Goal: Transaction & Acquisition: Purchase product/service

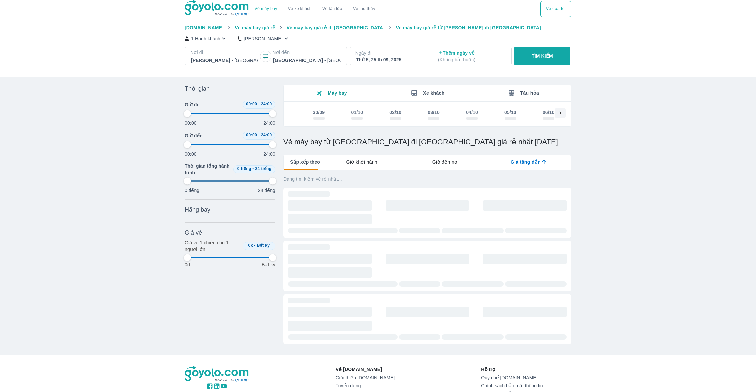
scroll to position [1, 0]
click at [439, 114] on div "03/10" at bounding box center [434, 111] width 12 height 7
type input "97.9166666666667"
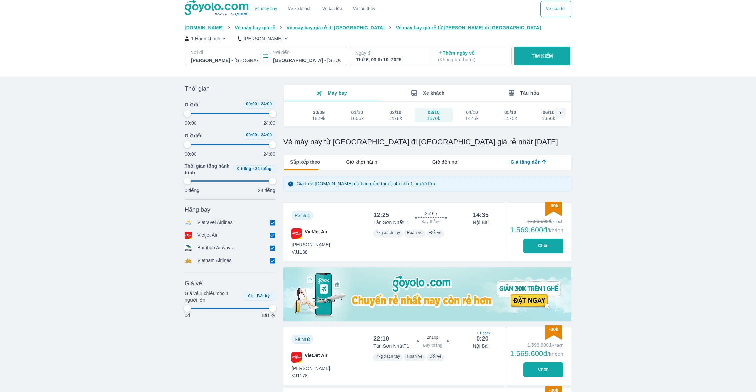
type input "97.9166666666667"
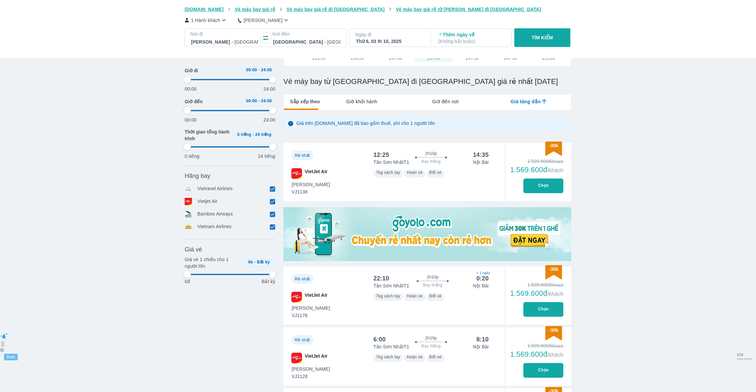
type input "97.9166666666667"
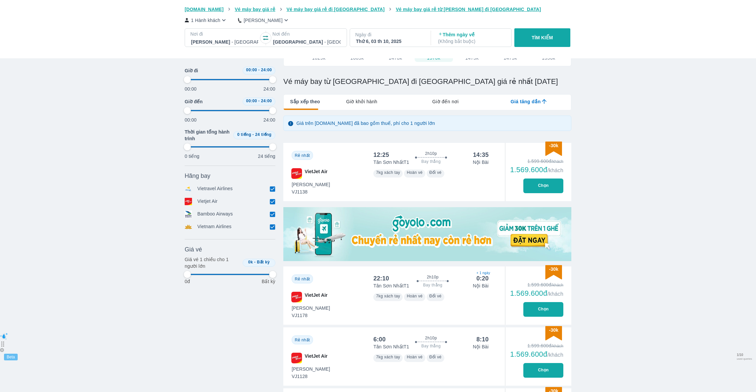
type input "97.9166666666667"
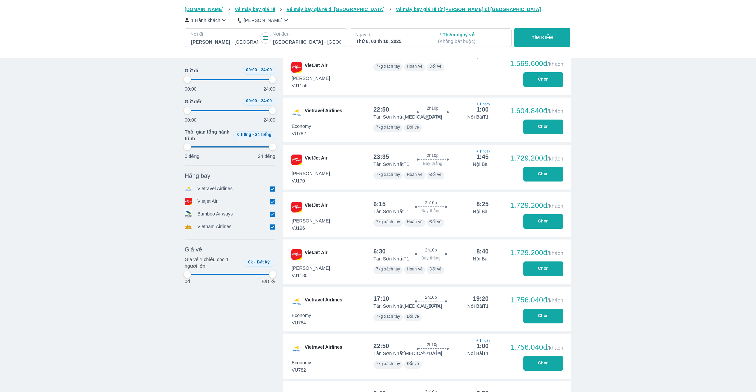
scroll to position [446, 0]
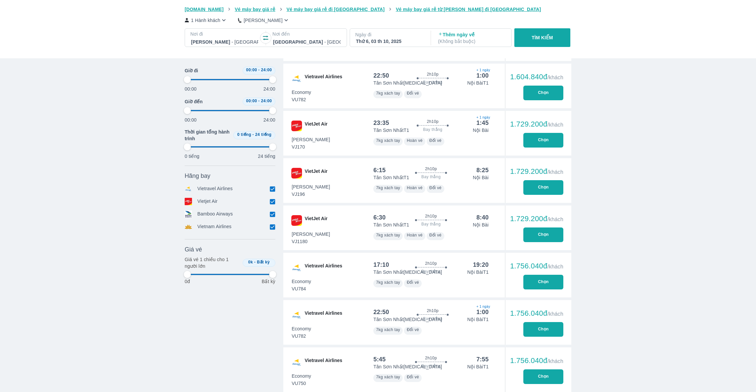
type input "97.9166666666667"
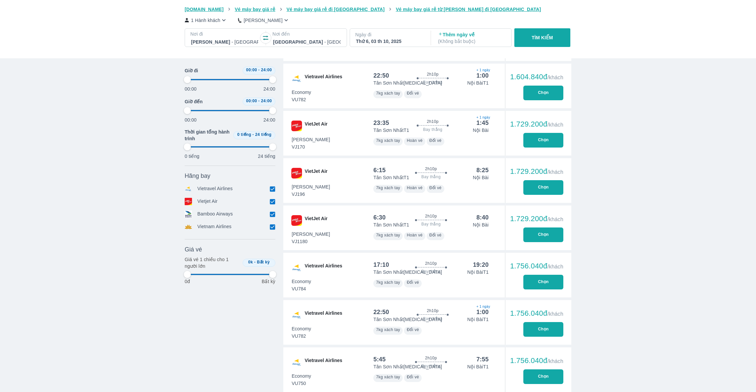
type input "97.9166666666667"
click at [531, 283] on button "Chọn" at bounding box center [543, 282] width 40 height 15
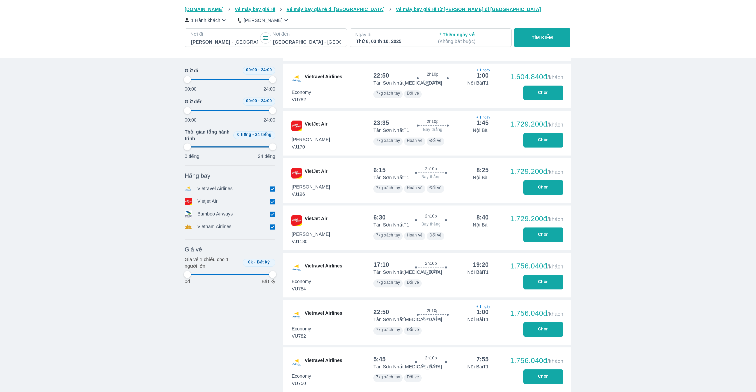
type input "97.9166666666667"
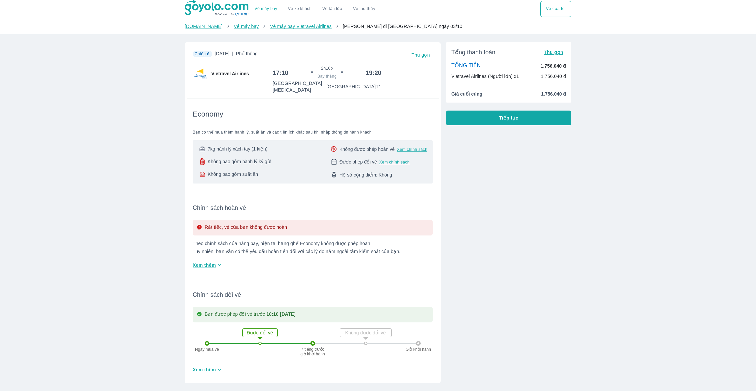
click at [480, 119] on button "Tiếp tục" at bounding box center [508, 118] width 125 height 15
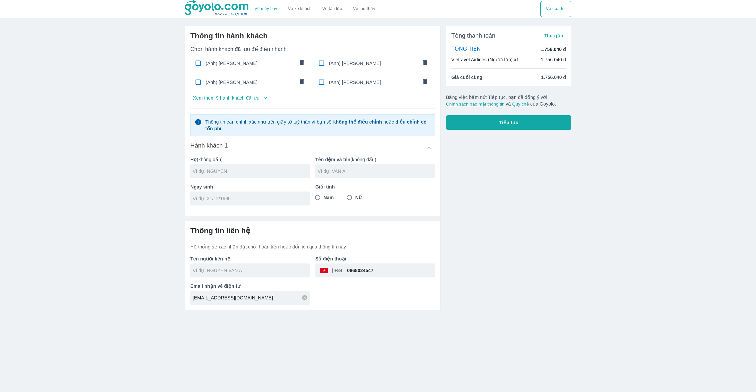
click at [246, 59] on div "(Anh) HOANG NGUYEN LA" at bounding box center [250, 63] width 120 height 16
checkbox input "true"
type input "HOANG"
type input "NGUYEN LA"
type input "05/03/1999"
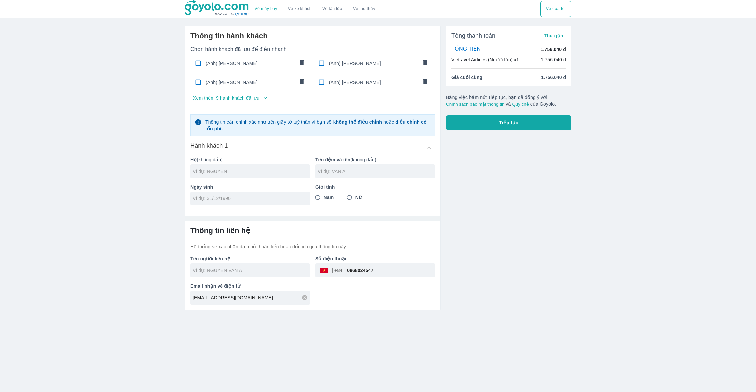
radio input "true"
type input "HOANG NGUYEN LA"
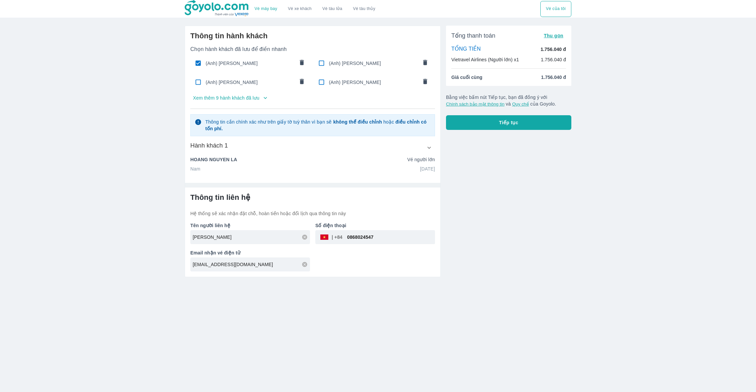
click at [458, 108] on div "Tổng thanh toán Thu gọn TỔNG TIỀN 1.756.040 đ Vietravel Airlines (Người lớn) x1…" at bounding box center [508, 78] width 125 height 104
click at [458, 133] on div "Tổng thanh toán Thu gọn TỔNG TIỀN 1.756.040 đ Vietravel Airlines (Người lớn) x1…" at bounding box center [506, 148] width 131 height 257
click at [458, 129] on button "Tiếp tục" at bounding box center [508, 122] width 125 height 15
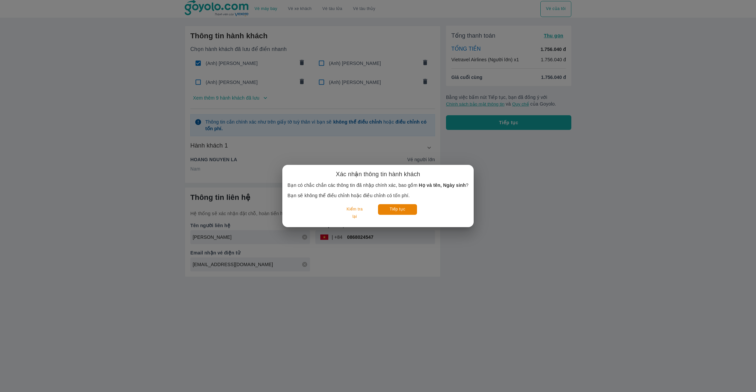
click at [393, 220] on div "Tiếp tục" at bounding box center [397, 213] width 39 height 18
click at [393, 209] on button "Tiếp tục" at bounding box center [397, 209] width 39 height 10
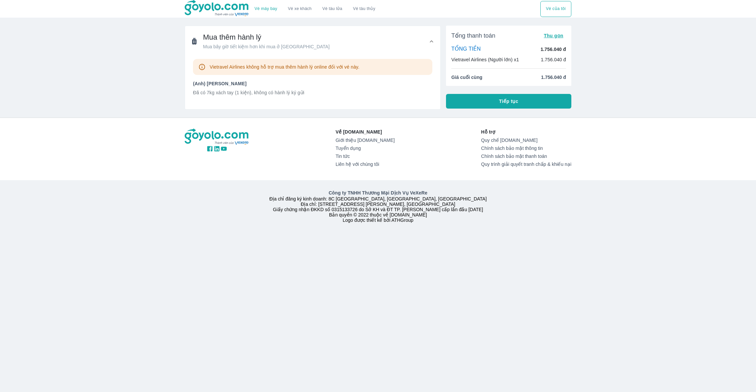
click at [480, 111] on div "Vé máy bay Vé xe khách Vé tàu lửa Vé tàu thủy Vé của tôi Mua thêm hành lý Mua b…" at bounding box center [378, 196] width 756 height 392
click at [466, 103] on button "Tiếp tục" at bounding box center [508, 101] width 125 height 15
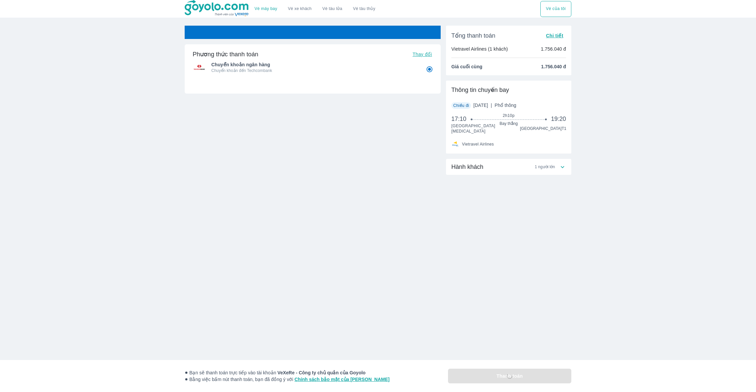
click at [546, 46] on p "1.756.040 đ" at bounding box center [553, 49] width 25 height 7
click at [554, 33] on span "Chi tiết" at bounding box center [554, 35] width 17 height 5
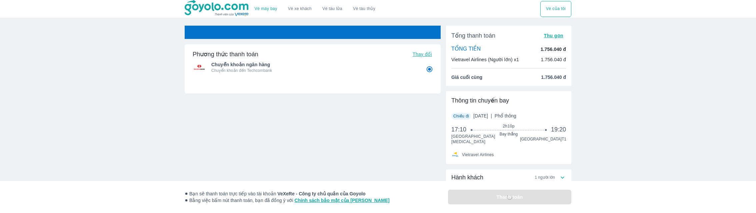
radio input "false"
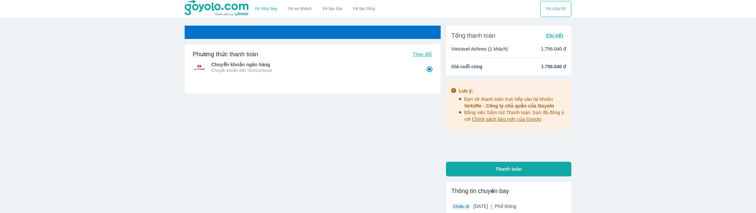
radio input "false"
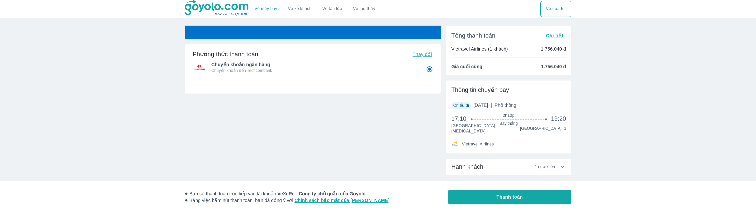
radio input "false"
click at [223, 25] on div "Vé máy bay Vé xe khách Vé tàu lửa Vé tàu thủy Vé của tôi Vé sẽ tự động hủy tron…" at bounding box center [378, 114] width 756 height 228
click at [212, 12] on img at bounding box center [217, 8] width 65 height 17
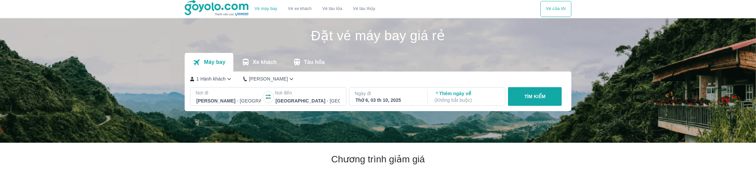
click at [533, 100] on p "TÌM KIẾM" at bounding box center [534, 96] width 21 height 7
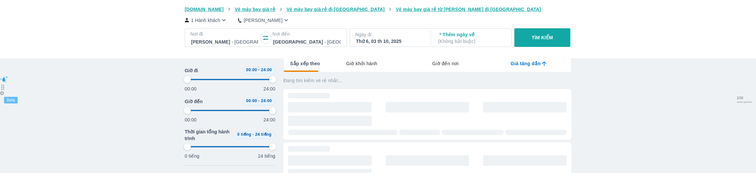
type input "97.9166666666667"
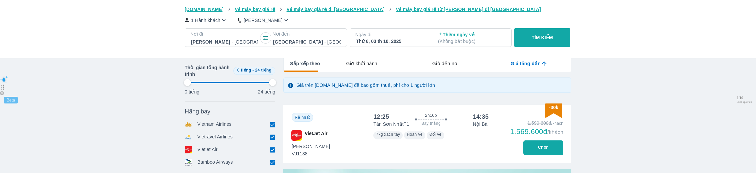
type input "97.9166666666667"
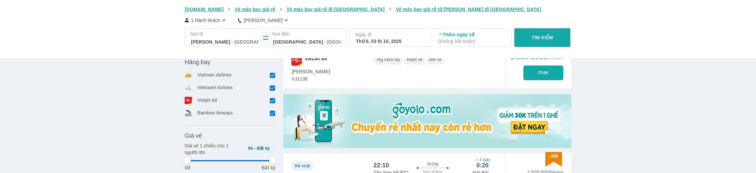
type input "97.9166666666667"
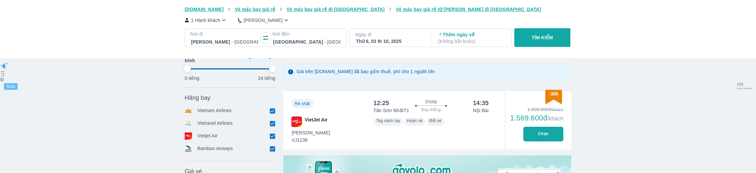
type input "97.9166666666667"
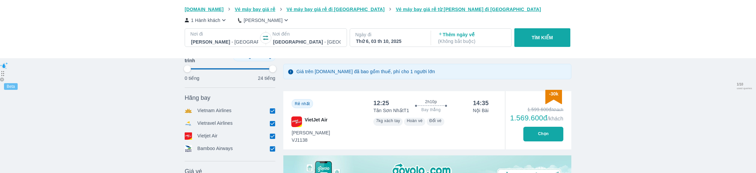
type input "97.9166666666667"
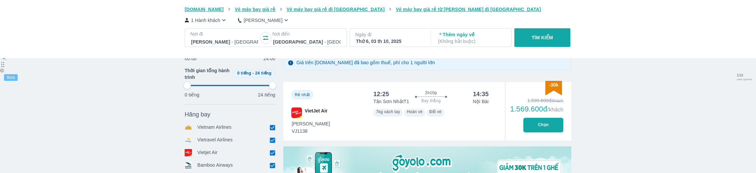
click at [272, 126] on input "checkbox" at bounding box center [272, 128] width 6 height 6
checkbox input "false"
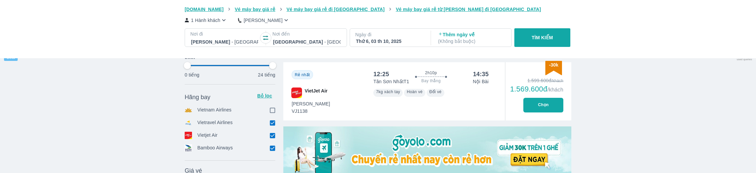
scroll to position [142, 0]
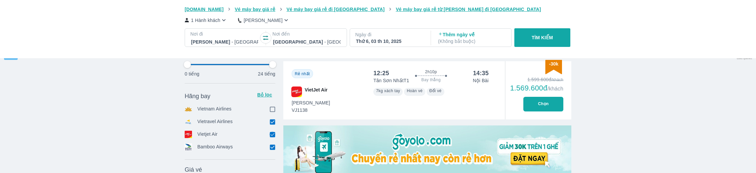
click at [273, 137] on input "checkbox" at bounding box center [272, 135] width 6 height 6
checkbox input "false"
type input "97.9166666666667"
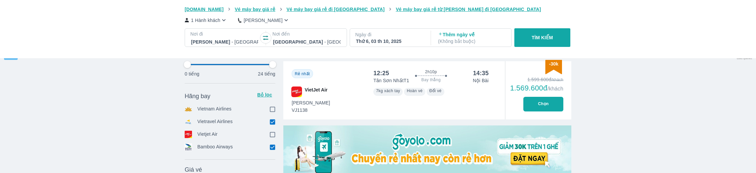
click at [273, 150] on icon at bounding box center [272, 147] width 7 height 7
type input "97.9166666666667"
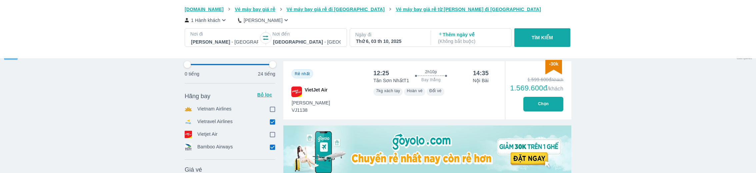
type input "97.9166666666667"
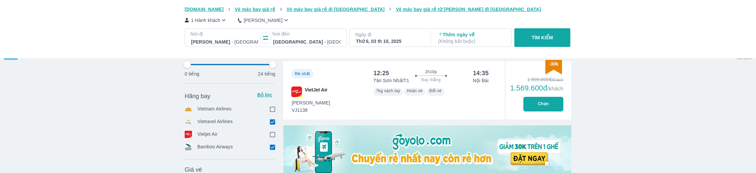
type input "97.9166666666667"
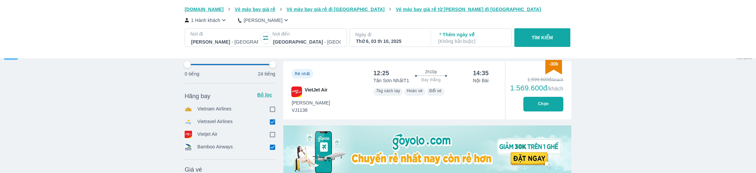
type input "97.9166666666667"
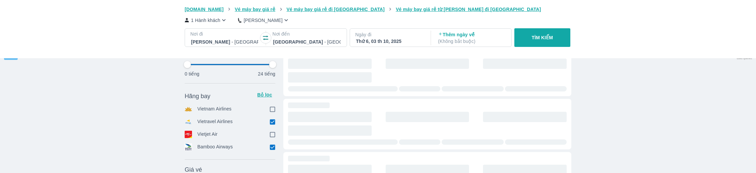
type input "97.9166666666667"
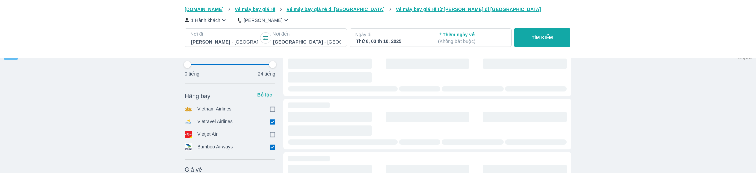
type input "97.9166666666667"
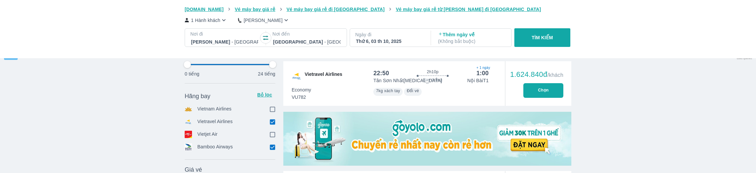
click at [273, 149] on input "checkbox" at bounding box center [272, 147] width 6 height 6
checkbox input "false"
type input "97.9166666666667"
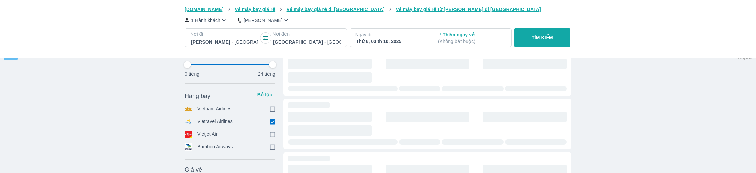
type input "97.9166666666667"
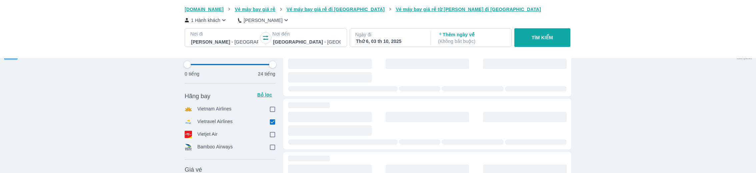
type input "97.9166666666667"
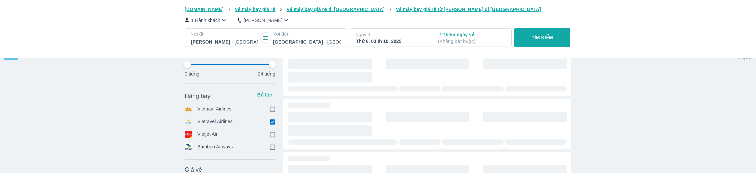
type input "97.9166666666667"
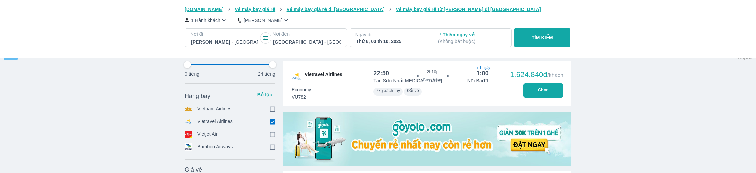
type input "97.9166666666667"
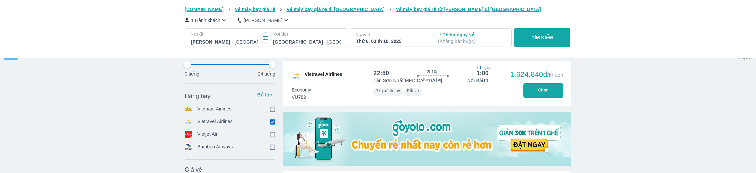
type input "97.9166666666667"
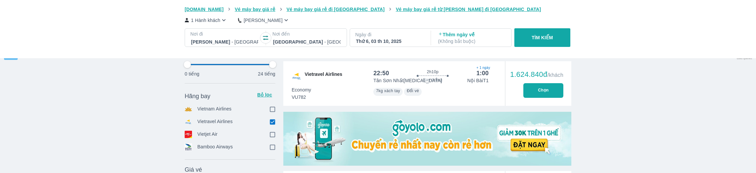
type input "97.9166666666667"
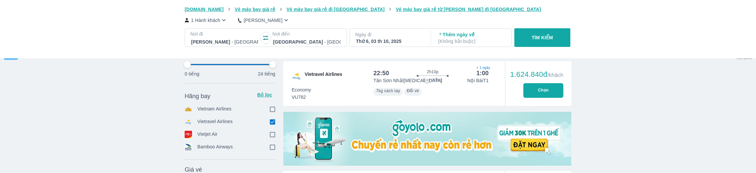
type input "97.9166666666667"
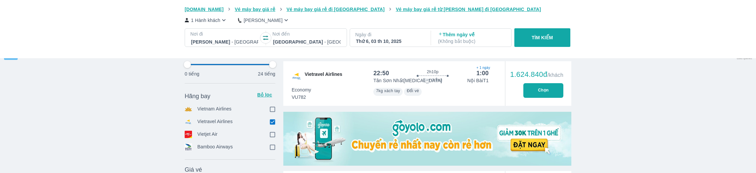
type input "97.9166666666667"
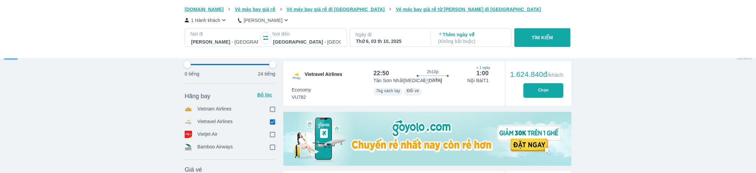
type input "97.9166666666667"
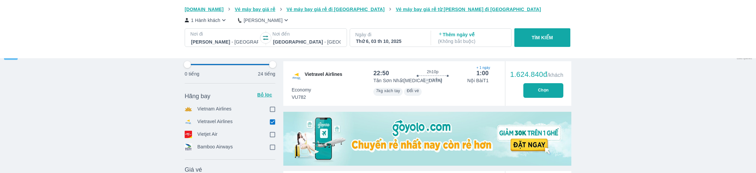
type input "97.9166666666667"
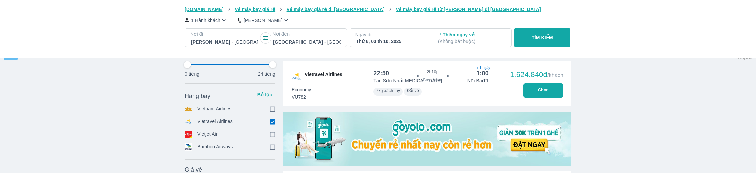
type input "97.9166666666667"
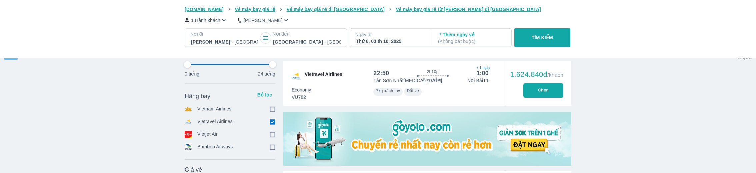
type input "97.9166666666667"
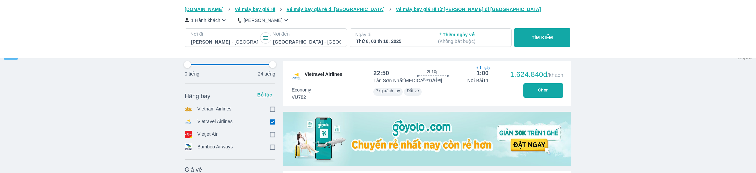
type input "97.9166666666667"
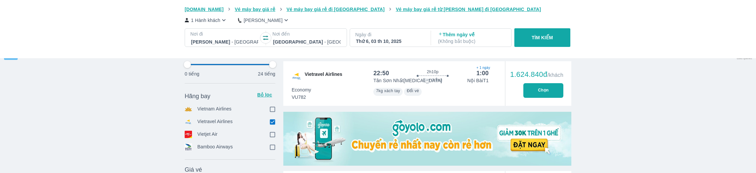
type input "97.9166666666667"
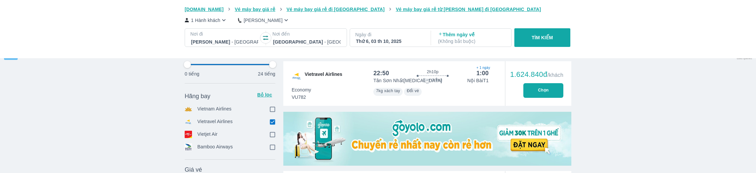
type input "97.9166666666667"
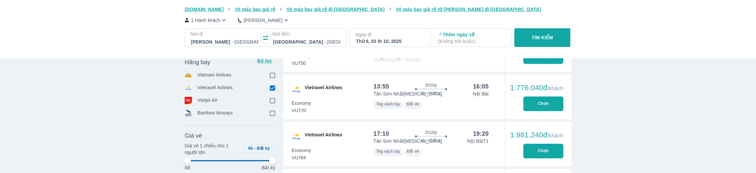
scroll to position [393, 0]
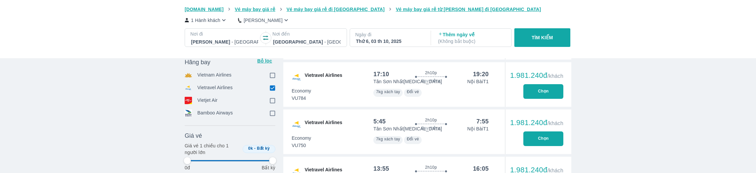
type input "97.9166666666667"
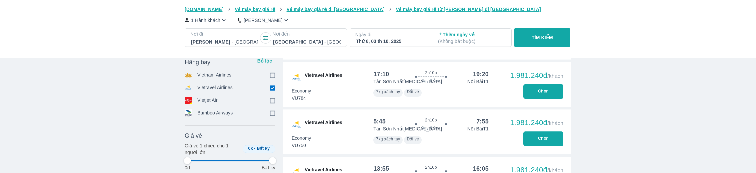
type input "97.9166666666667"
click at [547, 87] on button "Chọn" at bounding box center [543, 91] width 40 height 15
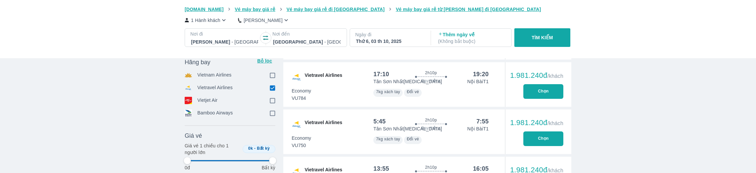
type input "97.9166666666667"
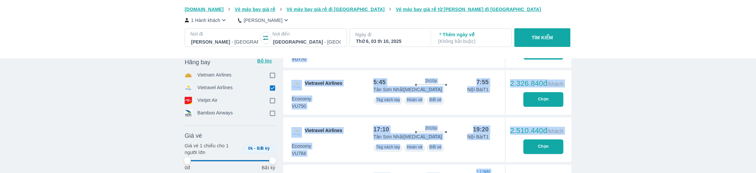
drag, startPoint x: 565, startPoint y: 235, endPoint x: 561, endPoint y: 269, distance: 33.9
type input "97.9166666666667"
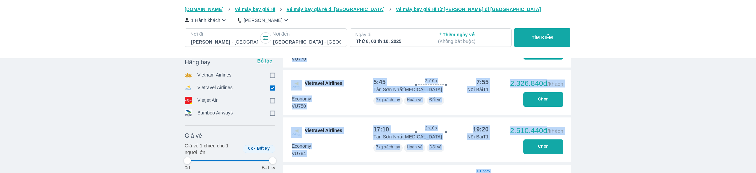
type input "97.9166666666667"
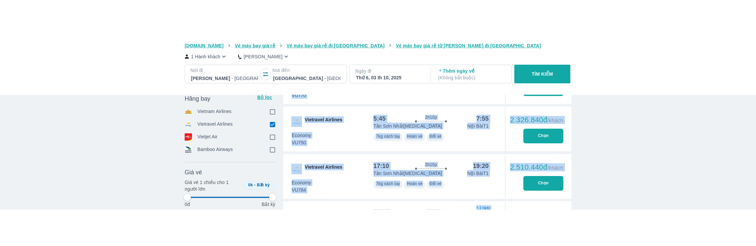
scroll to position [1006, 0]
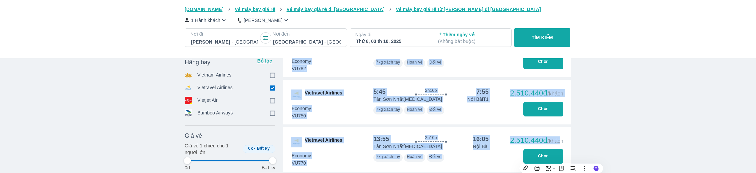
type input "97.9166666666667"
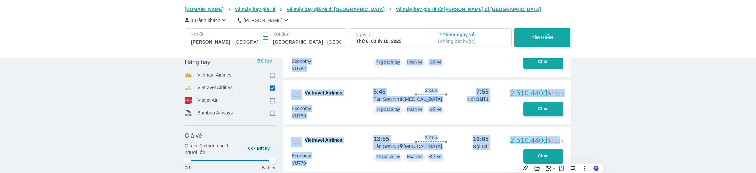
type input "97.9166666666667"
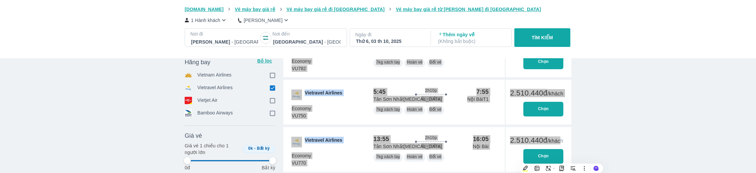
type input "97.9166666666667"
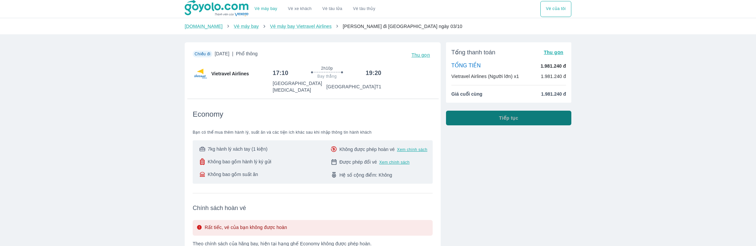
click at [516, 121] on span "Tiếp tục" at bounding box center [508, 118] width 19 height 7
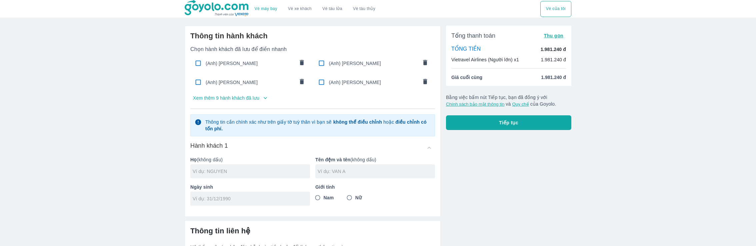
click at [377, 86] on div "(Anh) NGUYEN HAI ANH" at bounding box center [374, 82] width 120 height 16
checkbox input "true"
type input "NGUYEN"
type input "HAI ANH"
type input "05/03/1999"
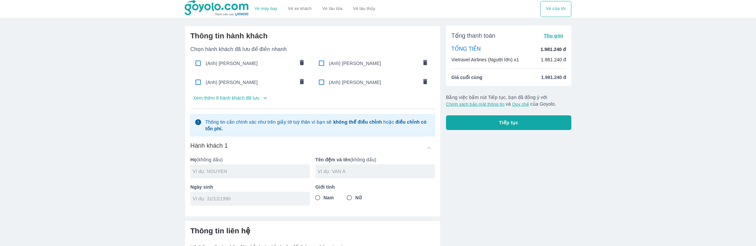
radio input "true"
type input "NGUYEN HAI ANH"
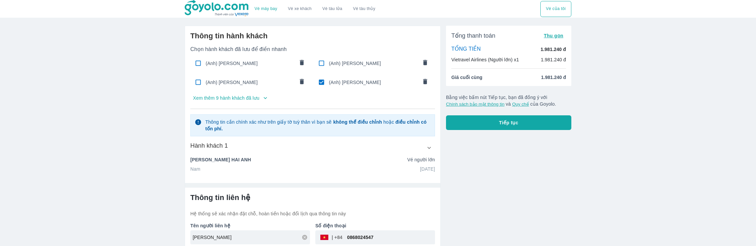
click at [485, 118] on button "Tiếp tục" at bounding box center [508, 122] width 125 height 15
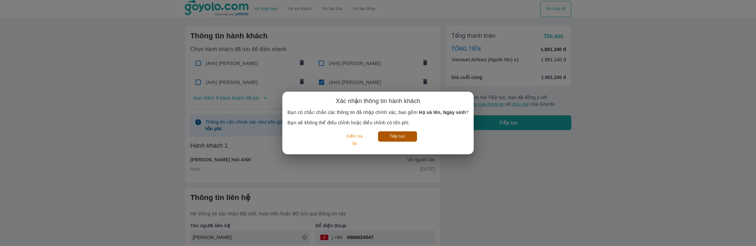
click at [392, 139] on button "Tiếp tục" at bounding box center [397, 136] width 39 height 10
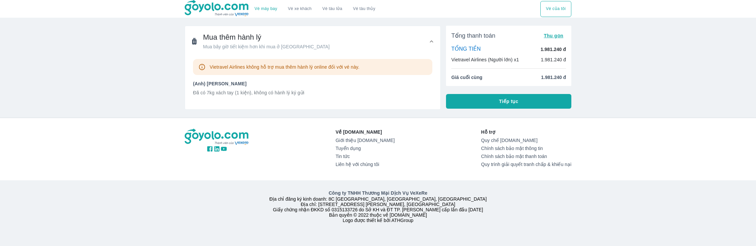
click at [490, 98] on button "Tiếp tục" at bounding box center [508, 101] width 125 height 15
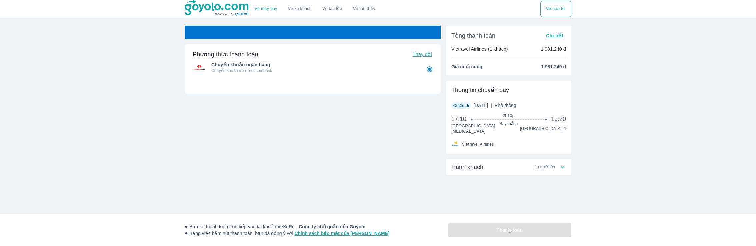
drag, startPoint x: 494, startPoint y: 244, endPoint x: 496, endPoint y: 224, distance: 20.1
click at [496, 173] on div "Bạn sẽ thanh toán trực tiếp vào tài khoản VeXeRe - Công ty chủ quản của Goyolo …" at bounding box center [378, 230] width 387 height 32
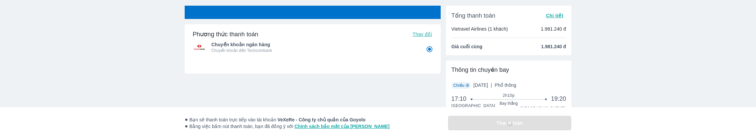
scroll to position [20, 0]
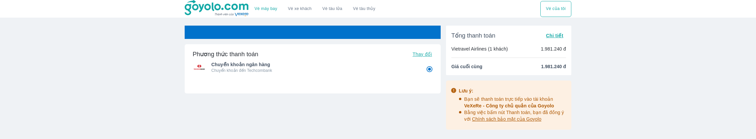
radio input "false"
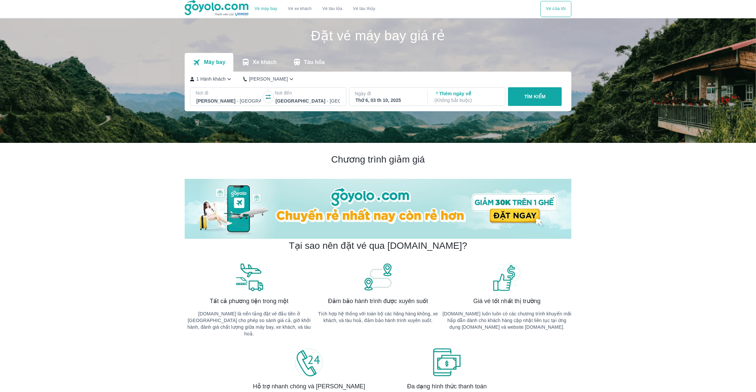
click at [506, 98] on div "TÌM KIẾM" at bounding box center [533, 96] width 56 height 19
click at [520, 98] on button "TÌM KIẾM" at bounding box center [535, 96] width 54 height 19
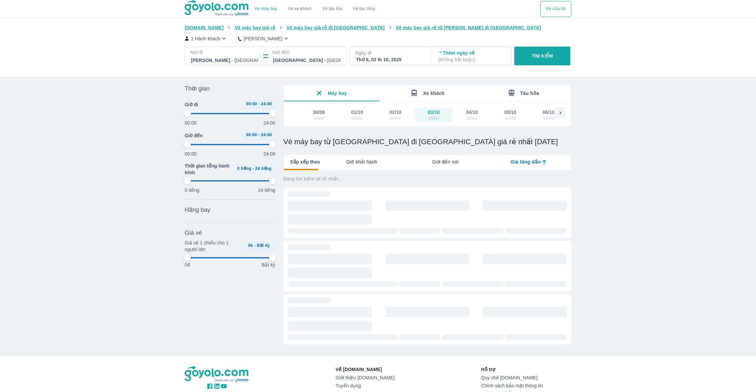
type input "97.9166666666667"
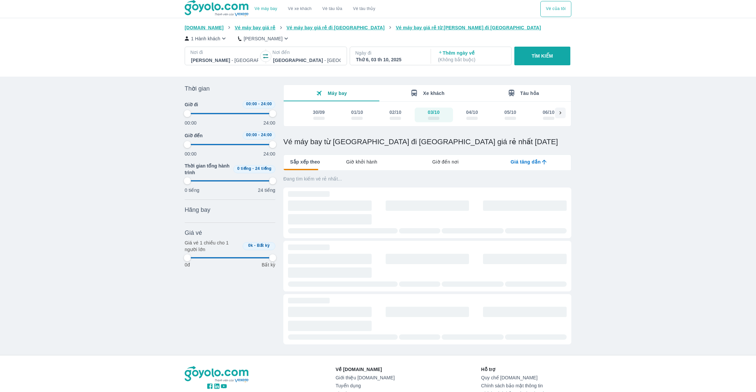
type input "97.9166666666667"
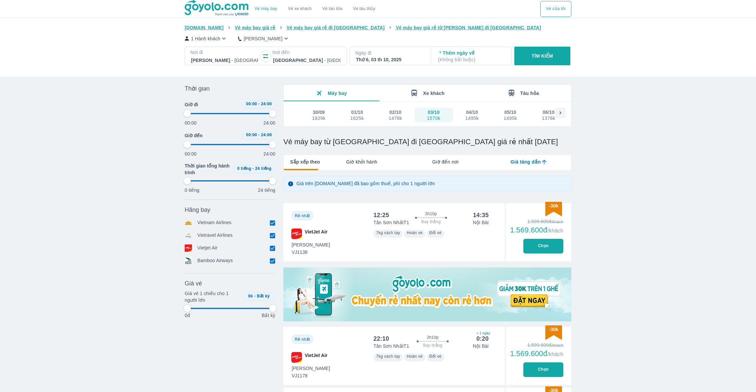
type input "97.9166666666667"
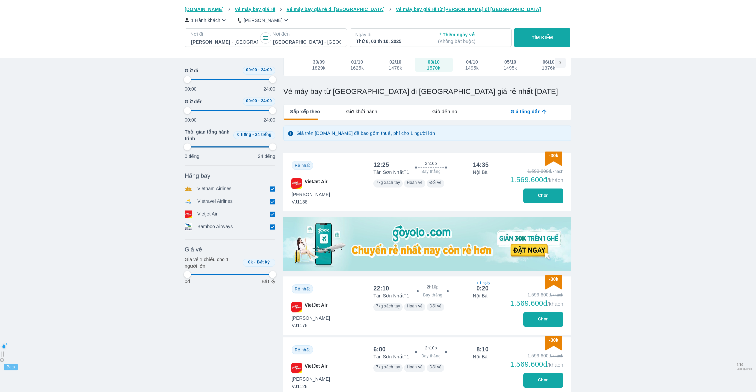
scroll to position [51, 0]
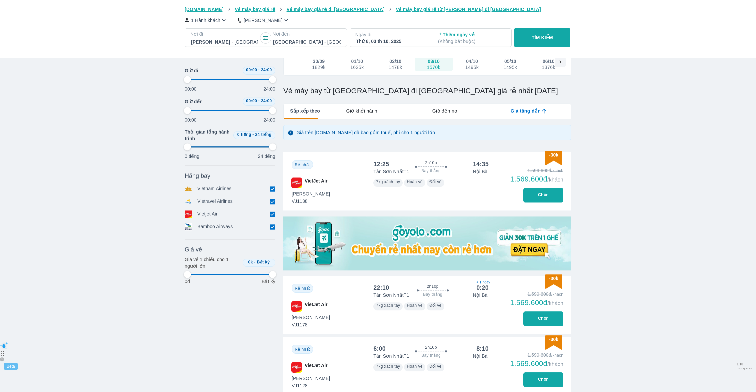
type input "97.9166666666667"
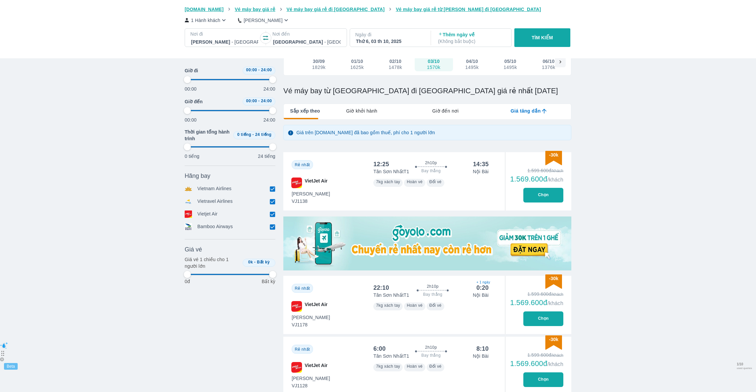
type input "97.9166666666667"
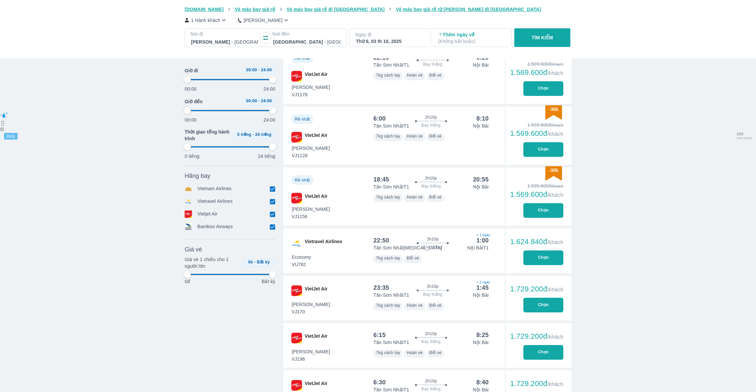
scroll to position [411, 0]
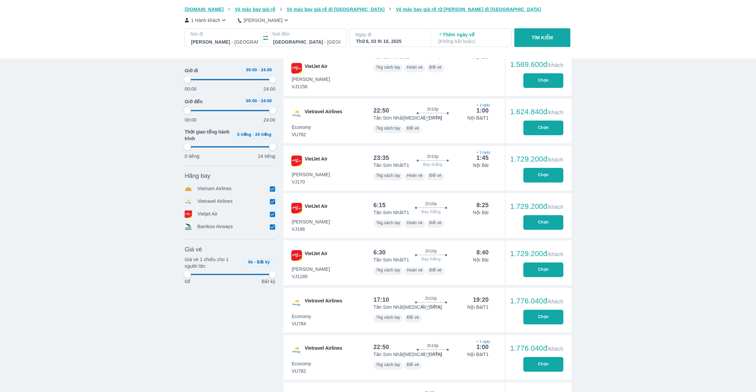
type input "97.9166666666667"
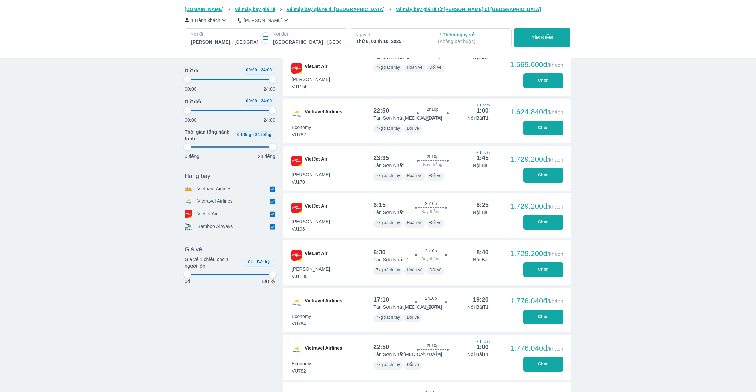
type input "97.9166666666667"
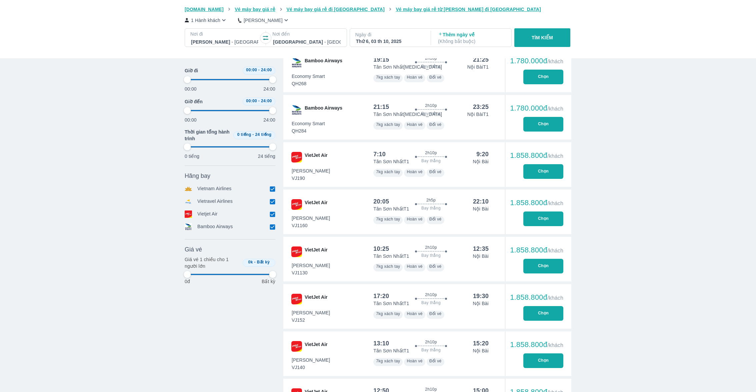
type input "97.9166666666667"
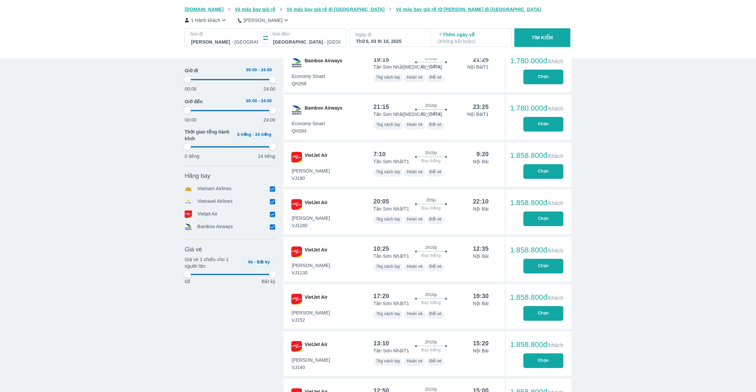
type input "97.9166666666667"
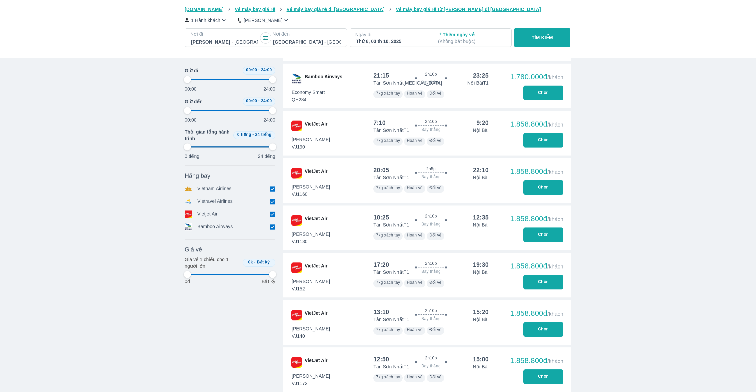
type input "97.9166666666667"
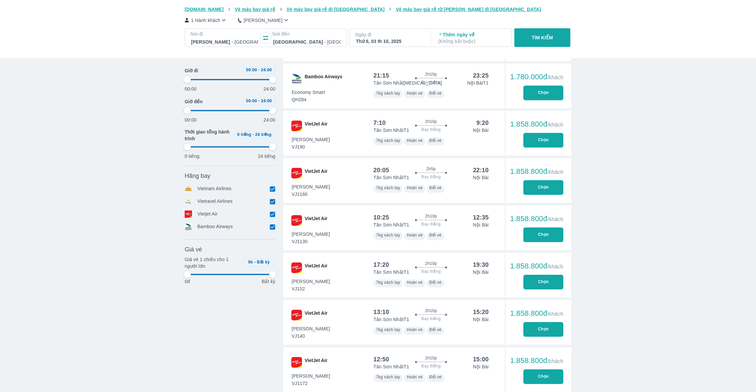
type input "97.9166666666667"
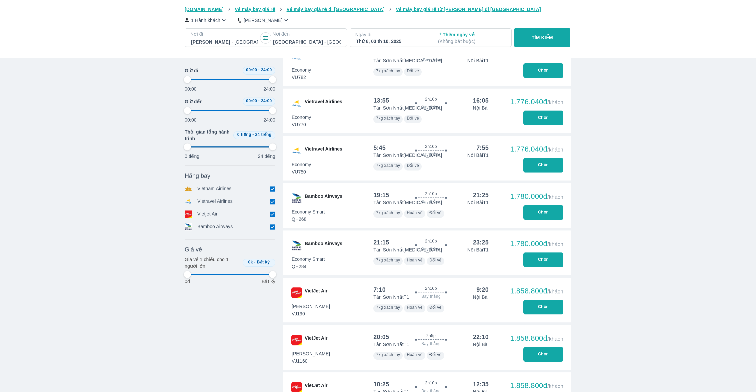
scroll to position [448, 0]
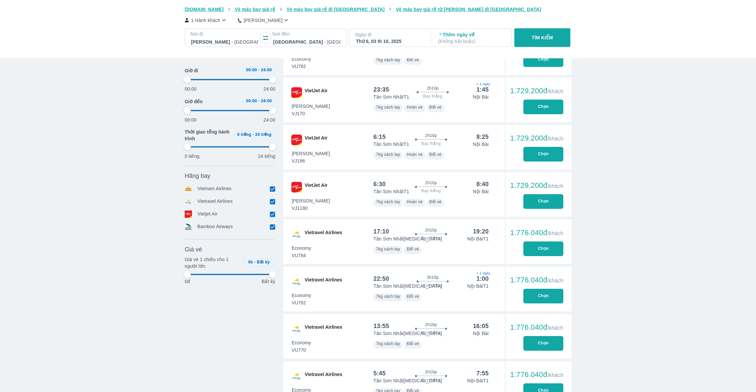
type input "97.9166666666667"
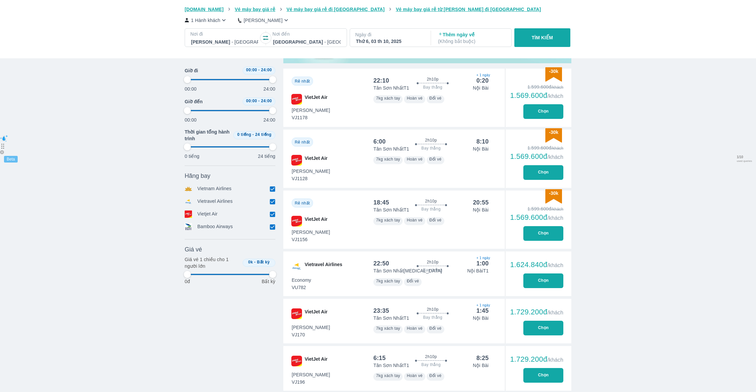
scroll to position [0, 0]
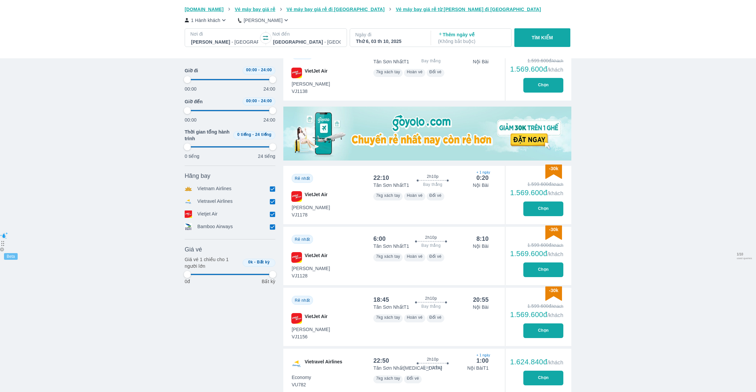
type input "97.9166666666667"
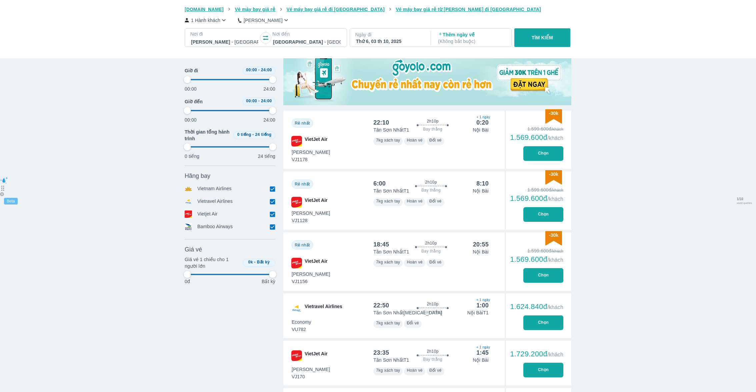
scroll to position [349, 0]
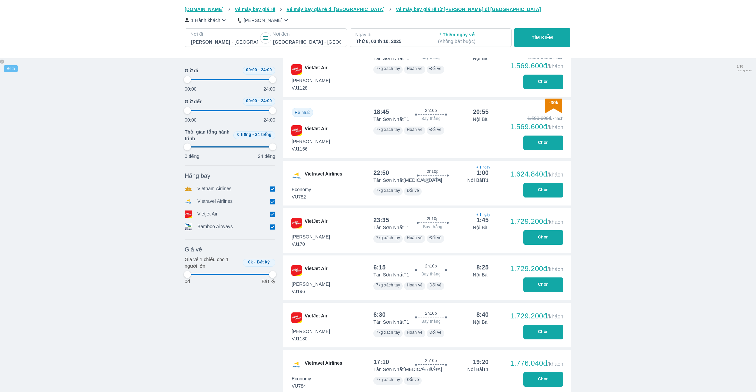
type input "97.9166666666667"
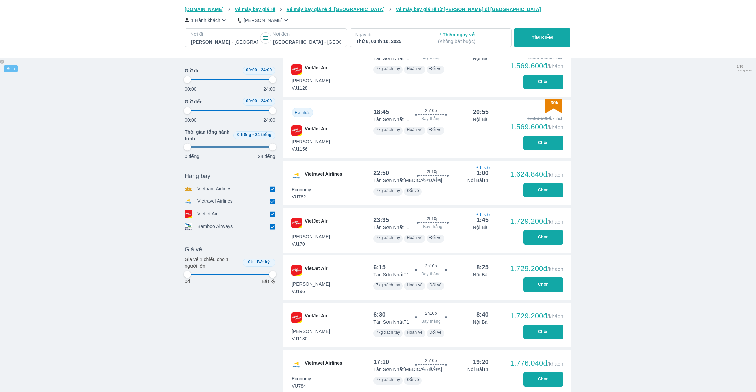
type input "97.9166666666667"
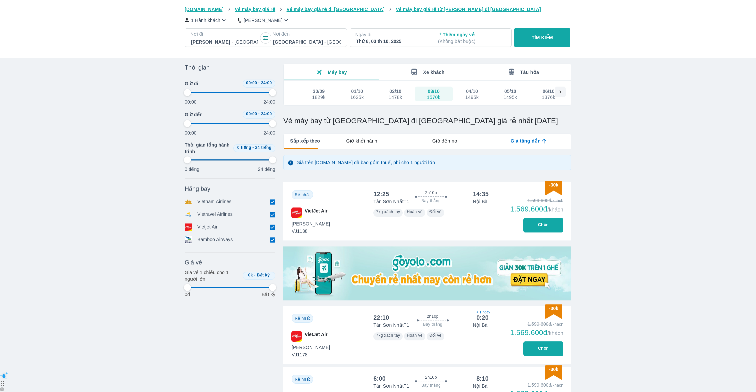
scroll to position [0, 0]
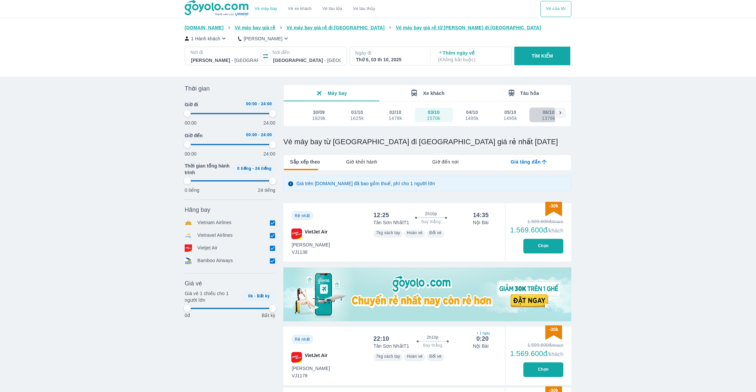
click at [531, 112] on button "06/10 1376k" at bounding box center [548, 115] width 38 height 15
type input "97.9166666666667"
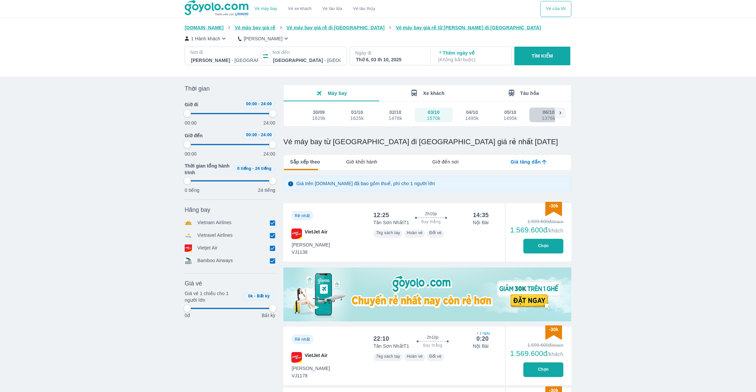
type input "97.9166666666667"
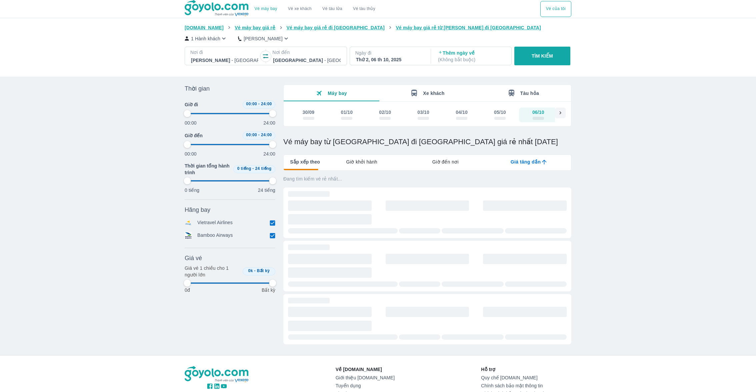
scroll to position [0, 13]
type input "97.9166666666667"
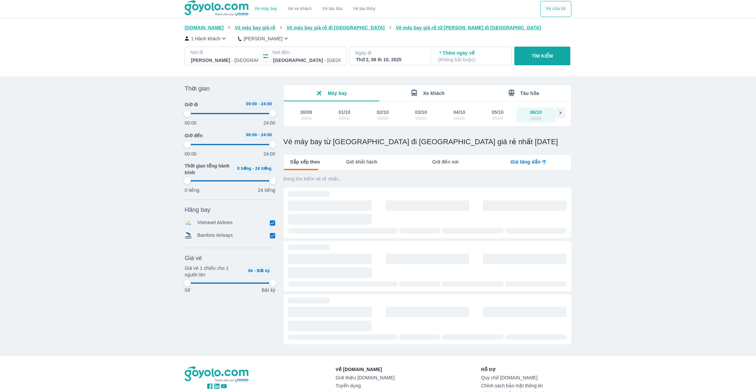
type input "97.9166666666667"
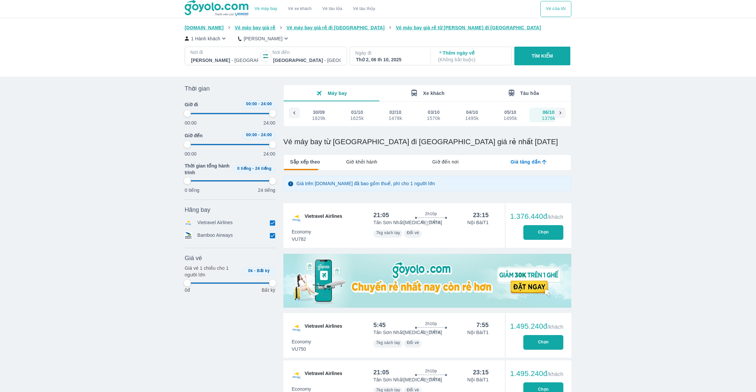
scroll to position [0, 14]
type input "97.9166666666667"
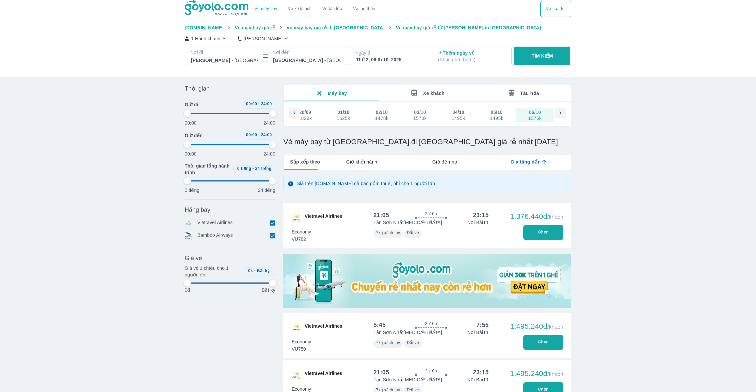
type input "97.9166666666667"
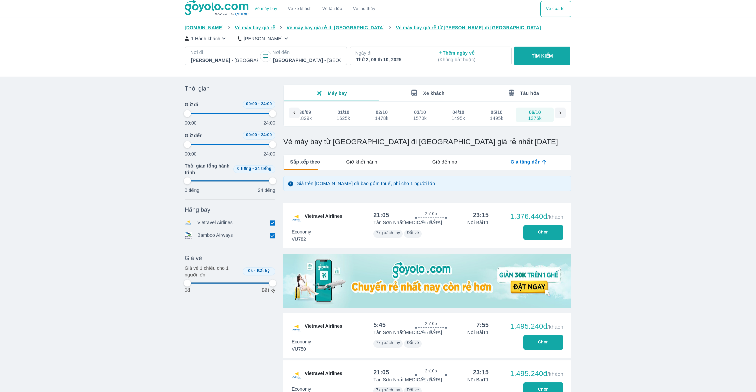
type input "97.9166666666667"
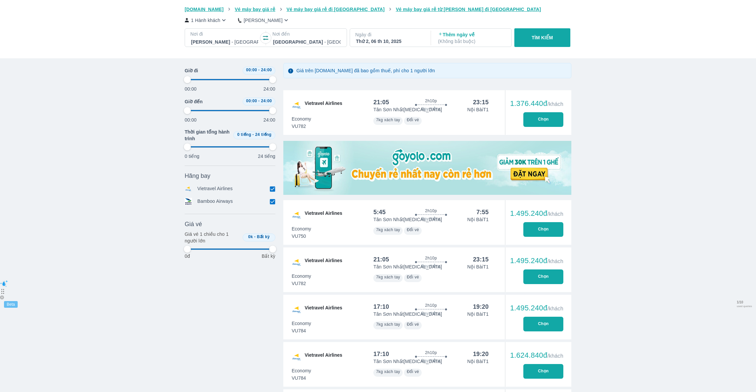
type input "97.9166666666667"
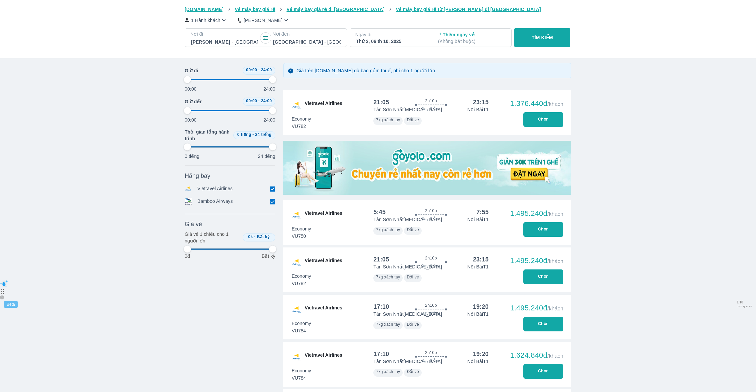
type input "97.9166666666667"
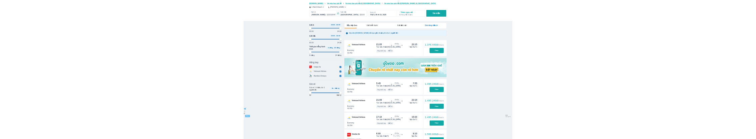
scroll to position [70, 0]
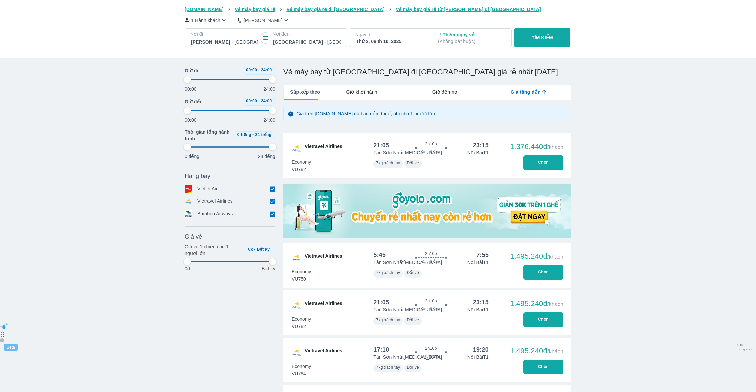
type input "97.9166666666667"
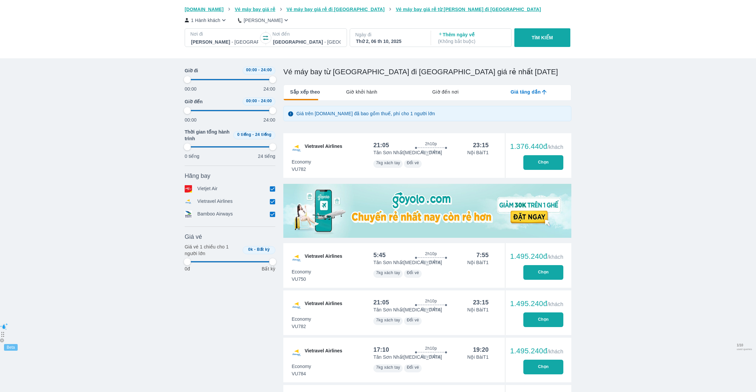
type input "97.9166666666667"
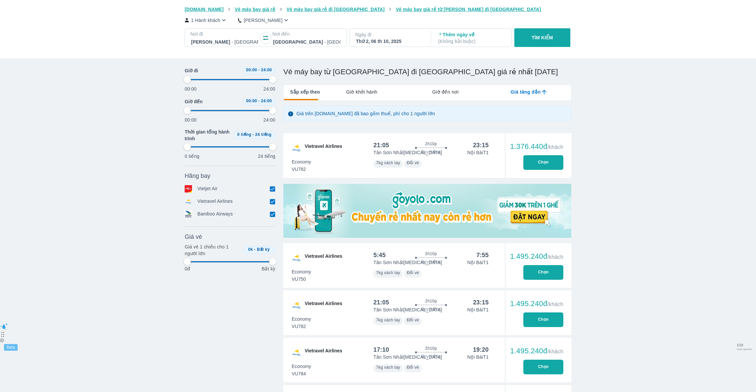
type input "97.9166666666667"
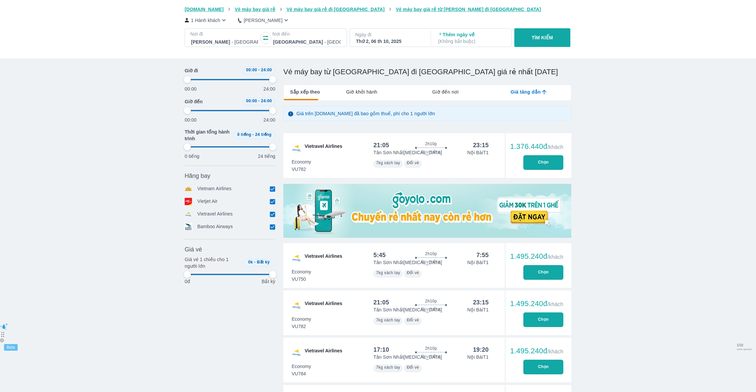
type input "97.9166666666667"
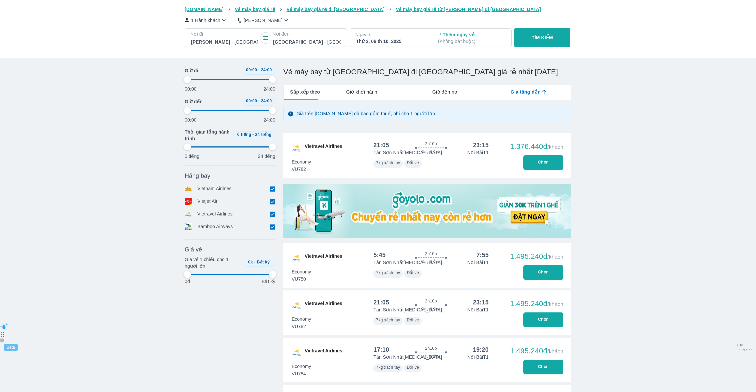
type input "97.9166666666667"
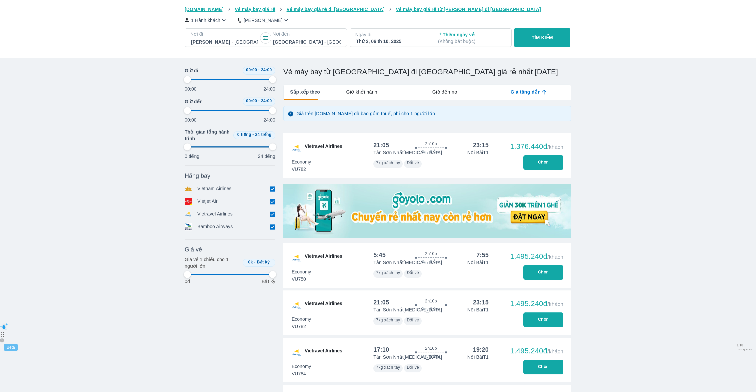
type input "97.9166666666667"
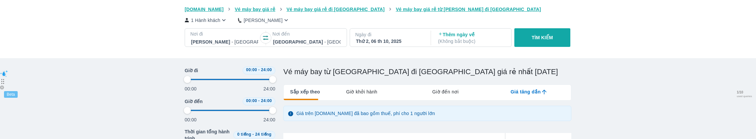
type input "97.9166666666667"
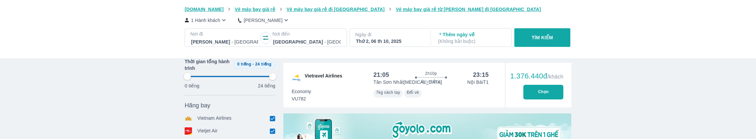
scroll to position [145, 0]
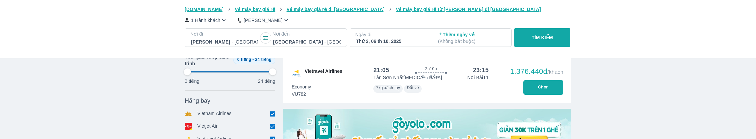
type input "97.9166666666667"
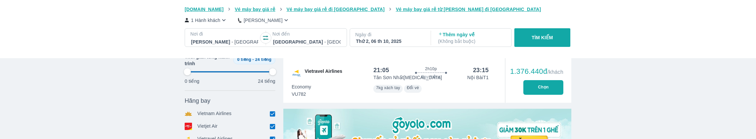
type input "97.9166666666667"
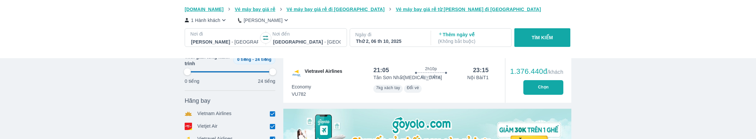
type input "97.9166666666667"
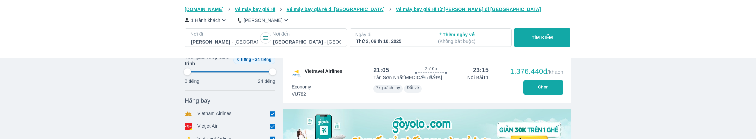
type input "97.9166666666667"
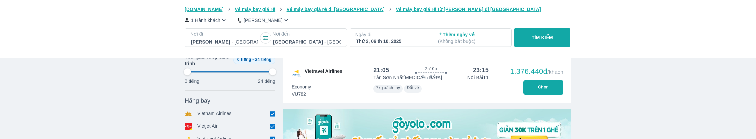
type input "97.9166666666667"
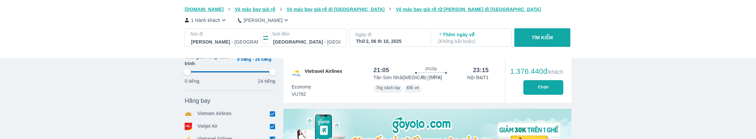
type input "97.9166666666667"
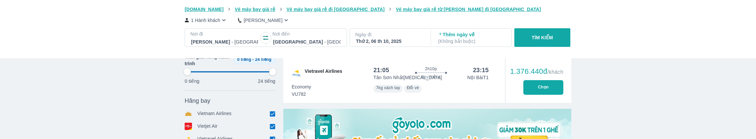
type input "97.9166666666667"
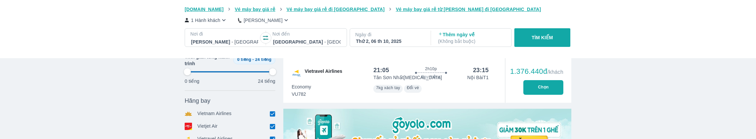
type input "97.9166666666667"
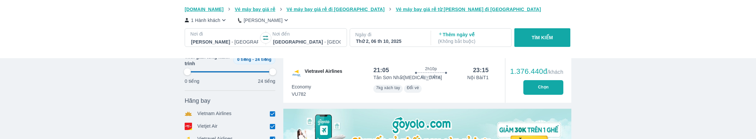
type input "97.9166666666667"
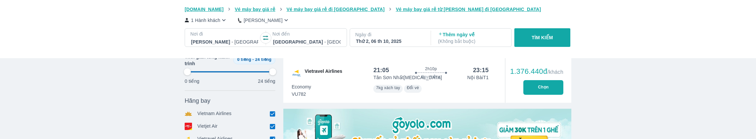
type input "97.9166666666667"
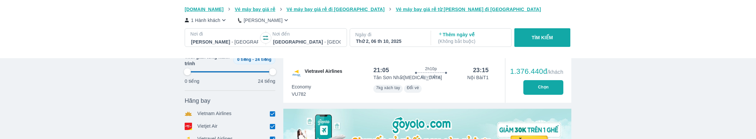
type input "97.9166666666667"
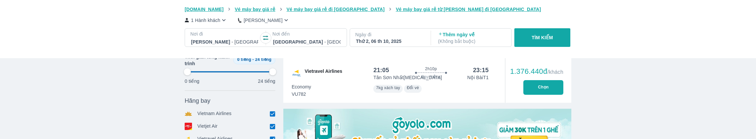
type input "97.9166666666667"
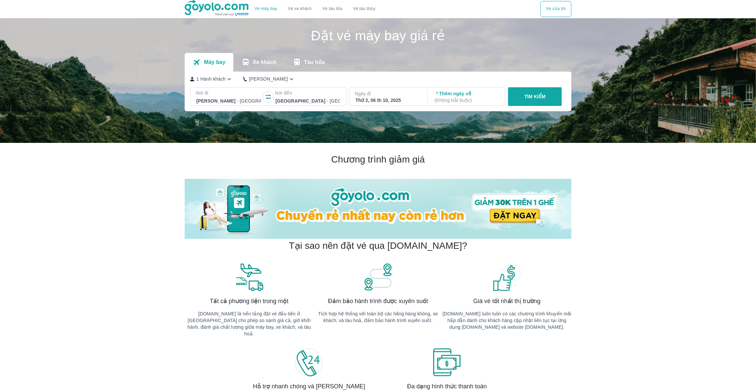
click at [404, 95] on p "Ngày đi" at bounding box center [388, 93] width 66 height 7
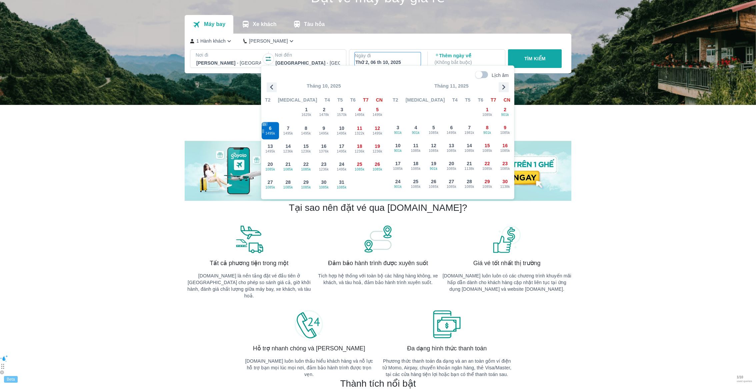
scroll to position [23, 0]
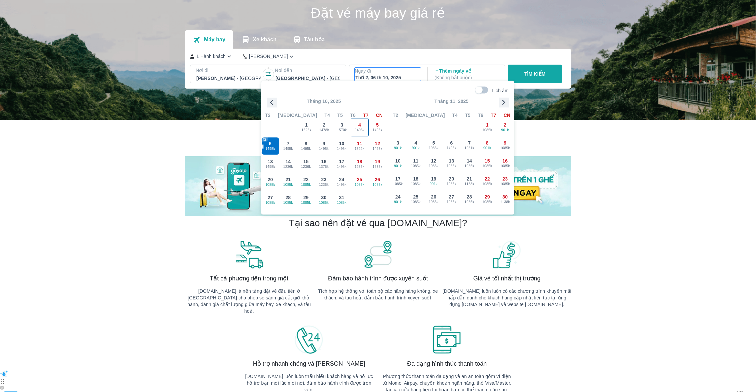
click at [359, 128] on span "1495k" at bounding box center [359, 129] width 17 height 5
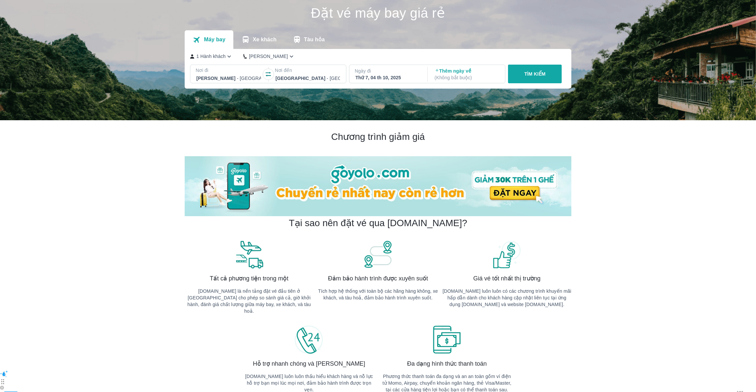
click at [545, 67] on button "TÌM KIẾM" at bounding box center [535, 74] width 54 height 19
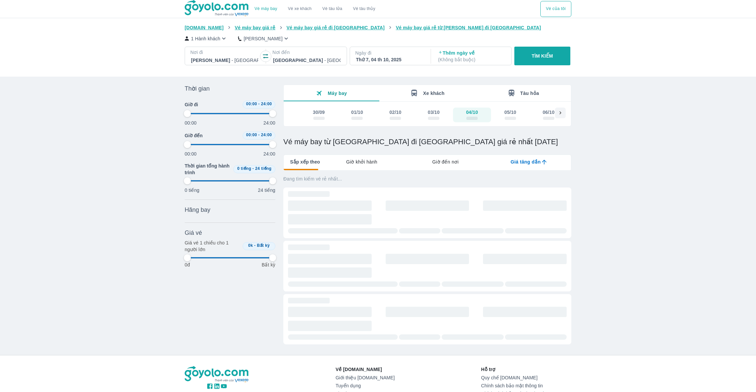
type input "97.9166666666667"
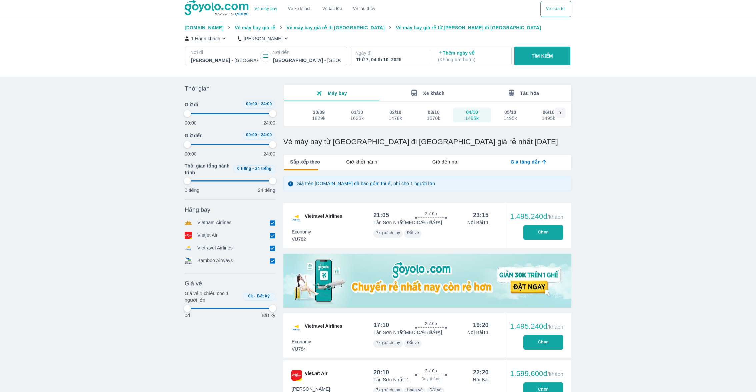
type input "97.9166666666667"
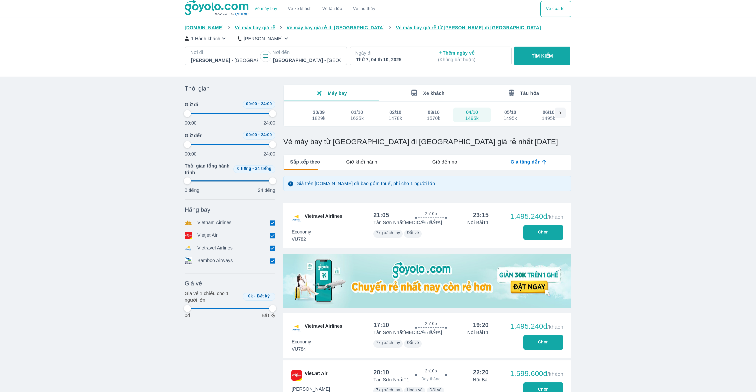
type input "97.9166666666667"
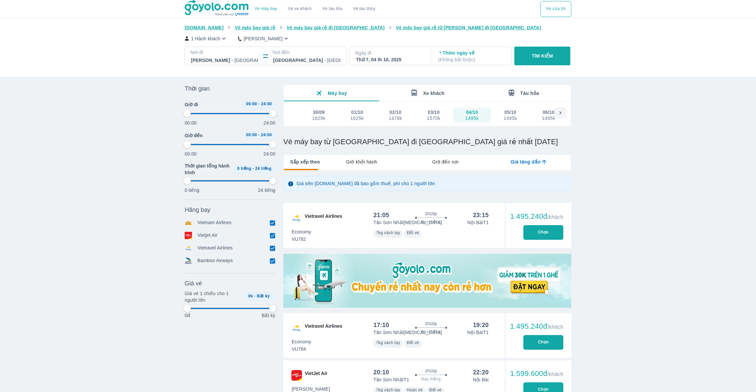
type input "97.9166666666667"
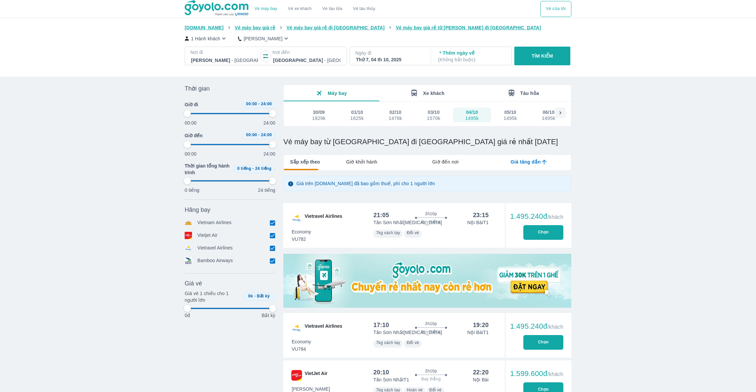
type input "97.9166666666667"
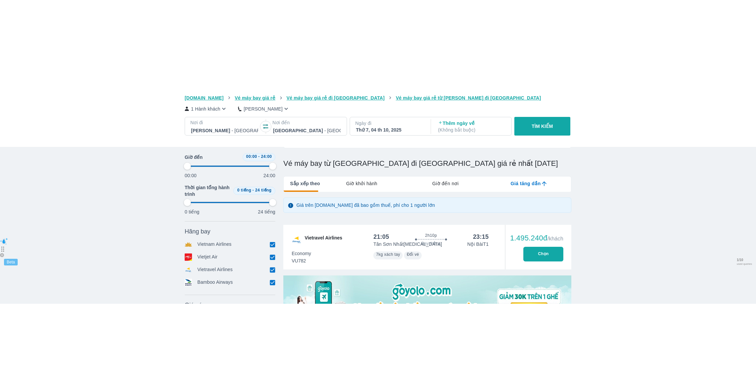
scroll to position [70, 0]
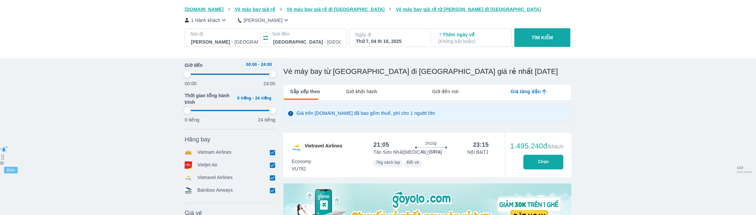
type input "97.9166666666667"
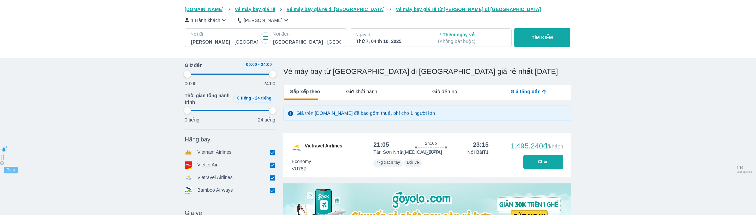
type input "97.9166666666667"
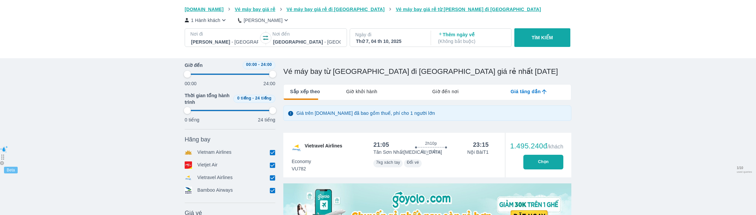
type input "97.9166666666667"
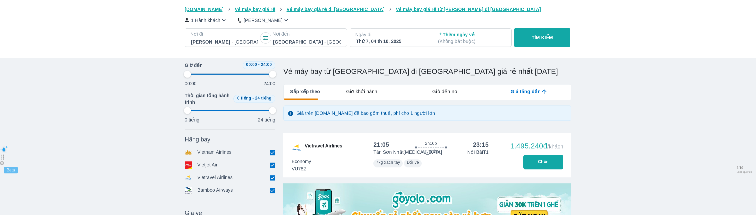
type input "97.9166666666667"
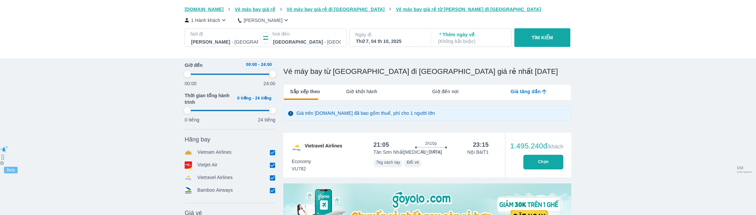
type input "97.9166666666667"
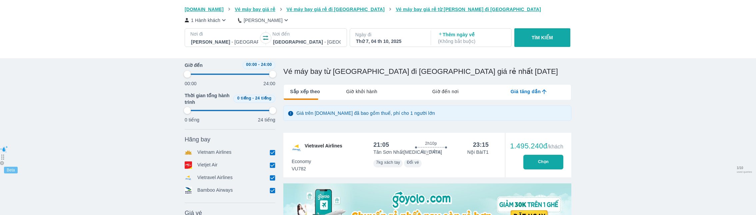
type input "97.9166666666667"
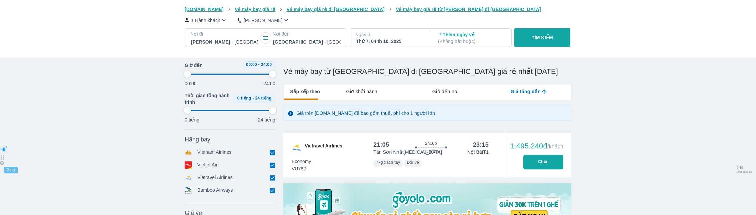
type input "97.9166666666667"
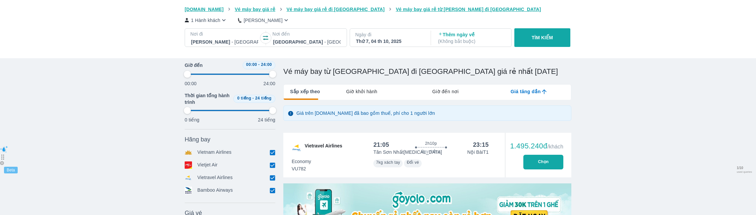
type input "97.9166666666667"
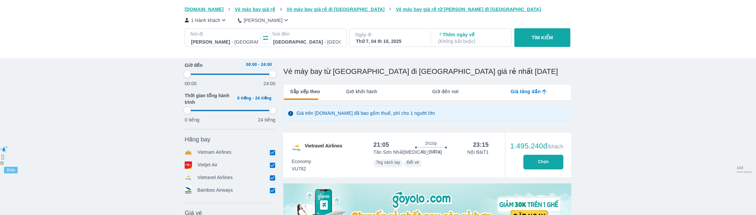
type input "97.9166666666667"
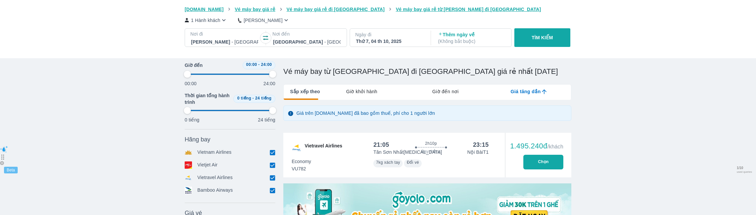
type input "97.9166666666667"
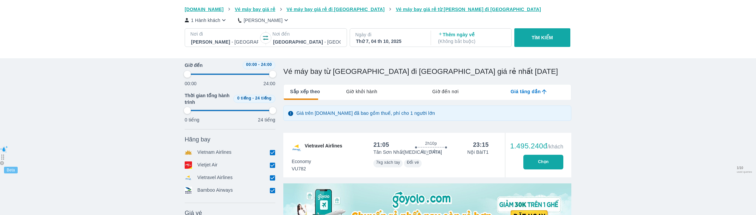
type input "97.9166666666667"
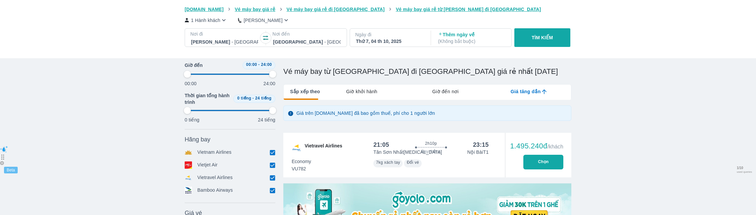
type input "97.9166666666667"
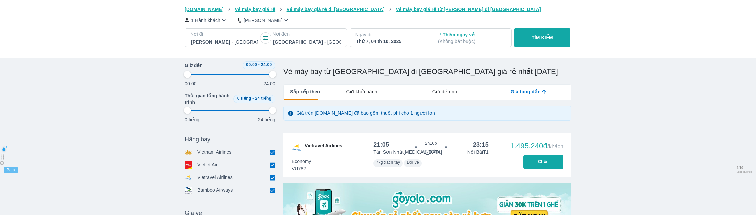
type input "97.9166666666667"
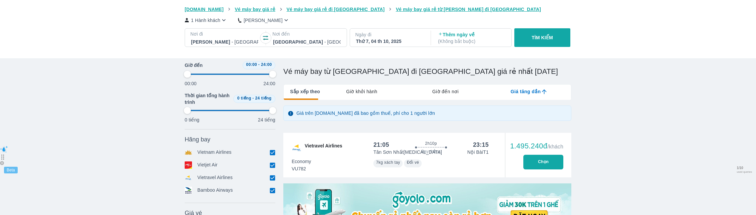
type input "97.9166666666667"
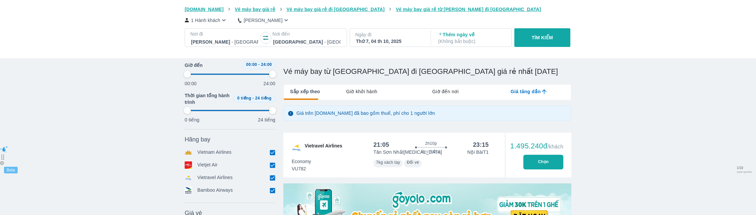
type input "97.9166666666667"
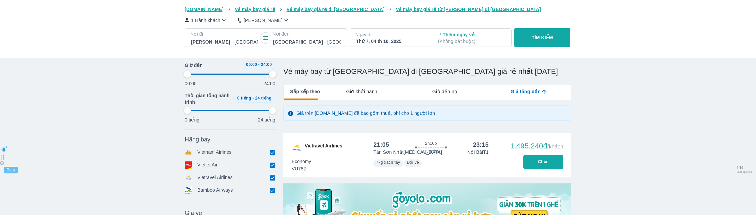
type input "97.9166666666667"
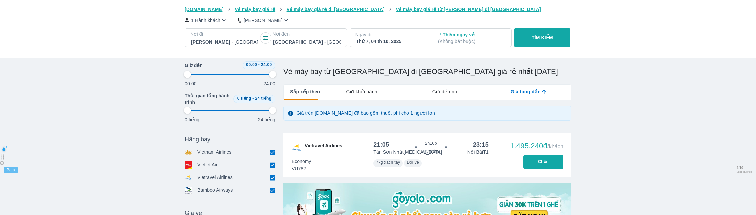
type input "97.9166666666667"
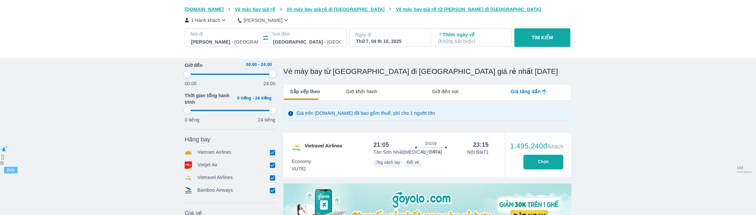
type input "97.9166666666667"
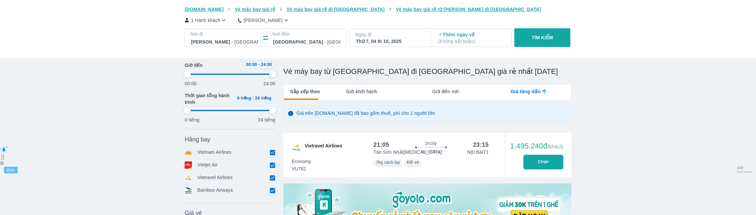
type input "97.9166666666667"
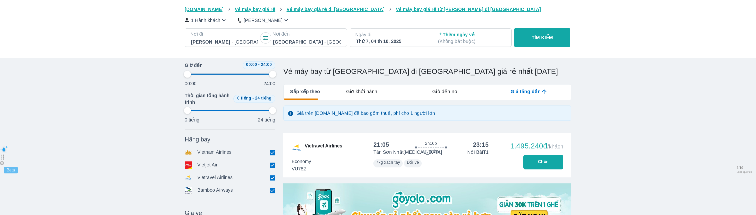
type input "97.9166666666667"
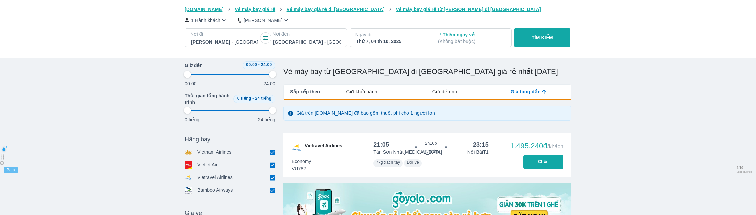
type input "97.9166666666667"
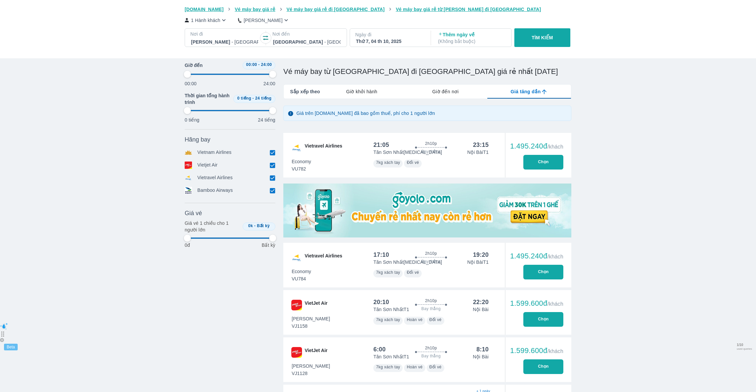
type input "97.9166666666667"
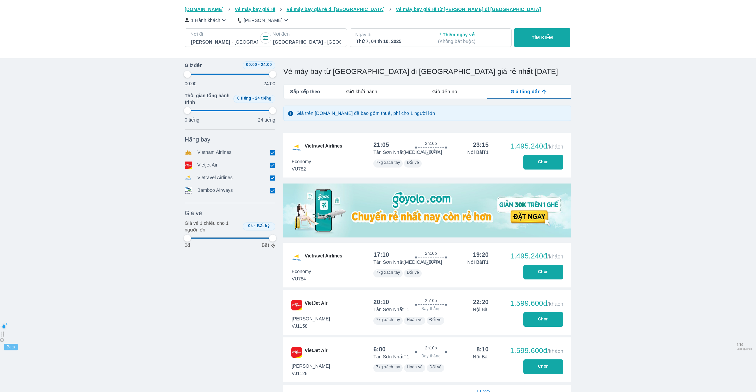
type input "97.9166666666667"
